Goal: Task Accomplishment & Management: Use online tool/utility

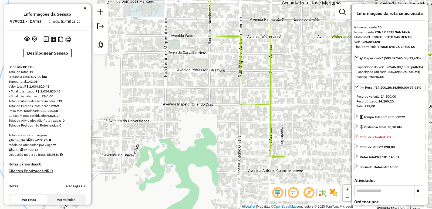
select select "**********"
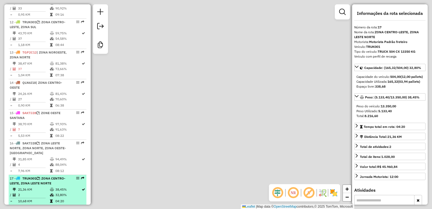
scroll to position [14, 0]
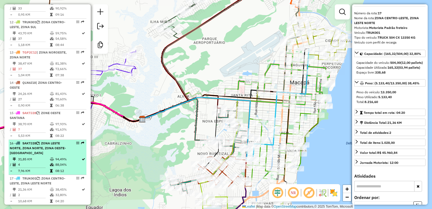
click at [47, 162] on td "4" at bounding box center [34, 164] width 32 height 5
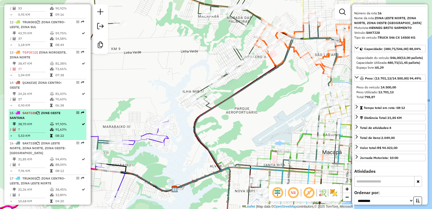
click at [61, 121] on td "97,93%" at bounding box center [68, 123] width 26 height 5
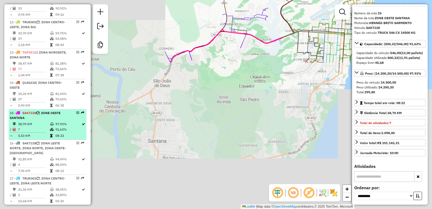
scroll to position [502, 0]
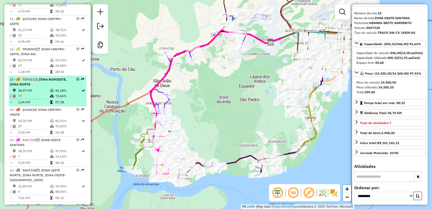
click at [62, 93] on td "72,66%" at bounding box center [68, 95] width 26 height 5
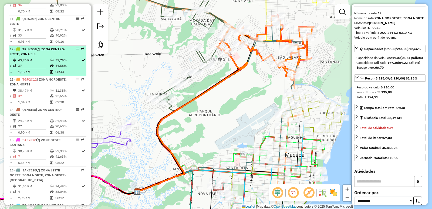
click at [56, 63] on td "54,58%" at bounding box center [68, 65] width 26 height 5
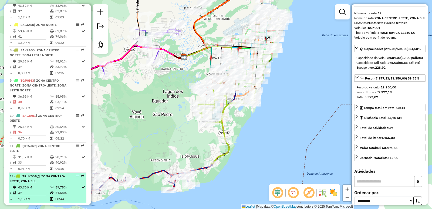
scroll to position [367, 0]
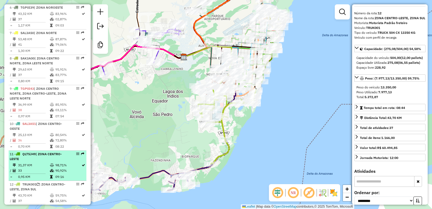
click at [38, 151] on li "11 - QLT5J49 | ZONA CENTRO-LESTE 31,37 KM 98,71% / 33 90,92% = 0,95 KM 09:16" at bounding box center [48, 165] width 78 height 30
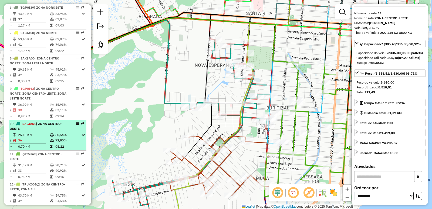
click at [35, 121] on div "10 - SAL3A51 | ZONA CENTRO-OESTE" at bounding box center [38, 126] width 57 height 10
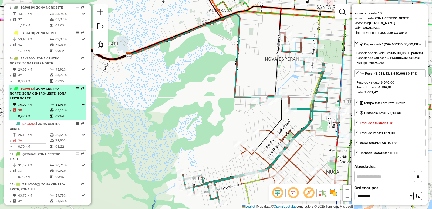
click at [46, 107] on td "38" at bounding box center [34, 109] width 32 height 5
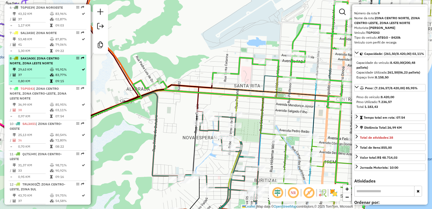
click at [38, 67] on table "29,63 KM 95,91% / 37 83,77% = 0,80 KM 09:15" at bounding box center [48, 75] width 76 height 17
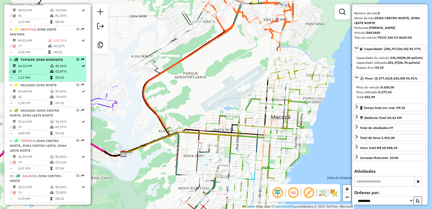
scroll to position [313, 0]
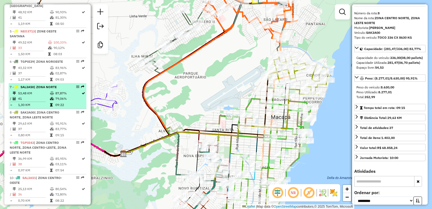
click at [37, 85] on span "| ZONA NORTE" at bounding box center [45, 87] width 23 height 4
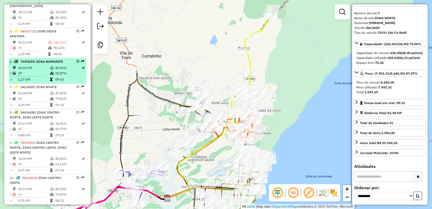
click at [36, 65] on td "43,32 KM" at bounding box center [34, 67] width 32 height 5
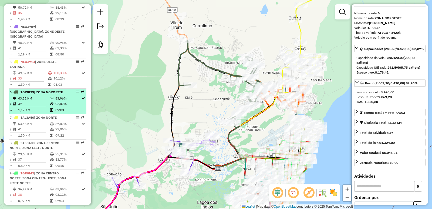
scroll to position [259, 0]
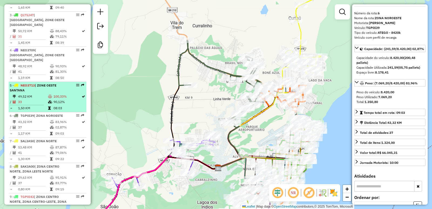
click at [23, 94] on td "49,52 KM" at bounding box center [33, 96] width 30 height 5
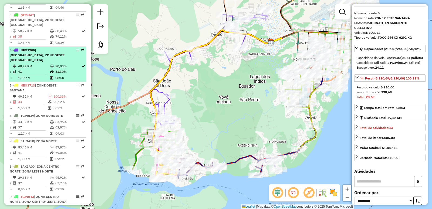
click at [30, 63] on td "48,92 KM" at bounding box center [34, 65] width 32 height 5
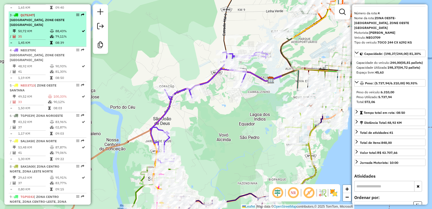
click at [35, 40] on td "1,45 KM" at bounding box center [34, 42] width 32 height 5
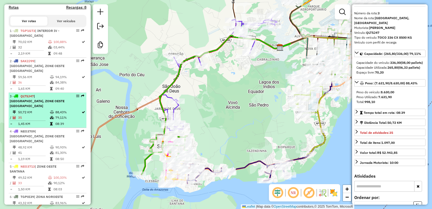
scroll to position [151, 0]
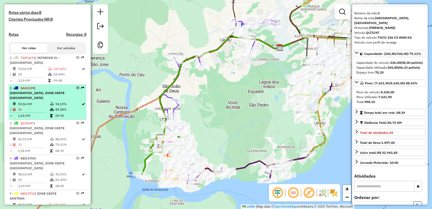
click at [36, 97] on span "| [GEOGRAPHIC_DATA], ZONE OESTE [GEOGRAPHIC_DATA]" at bounding box center [37, 93] width 55 height 14
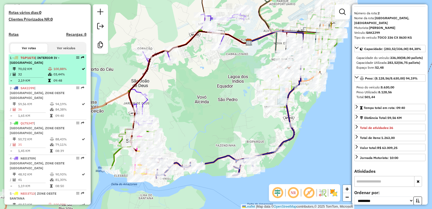
click at [28, 83] on td "2,19 KM" at bounding box center [33, 80] width 30 height 5
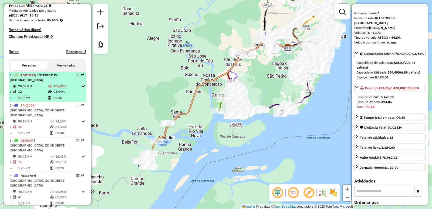
scroll to position [124, 0]
